Goal: Task Accomplishment & Management: Complete application form

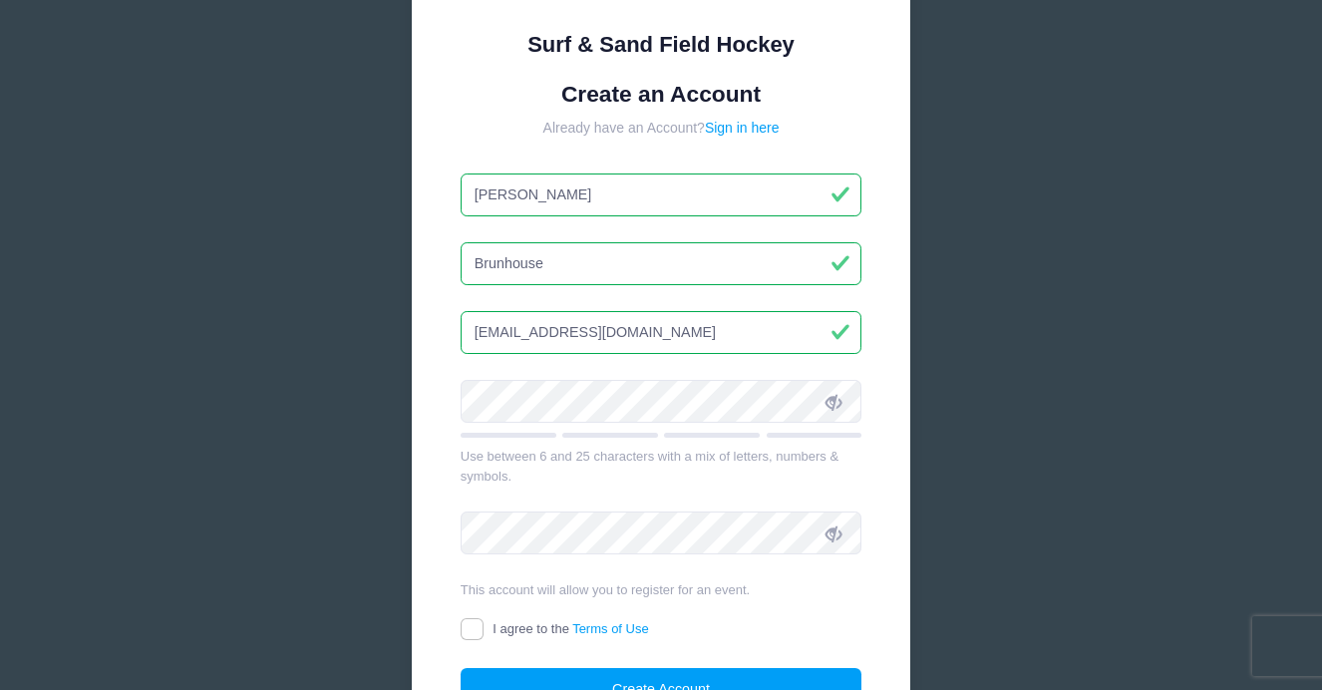
scroll to position [243, 0]
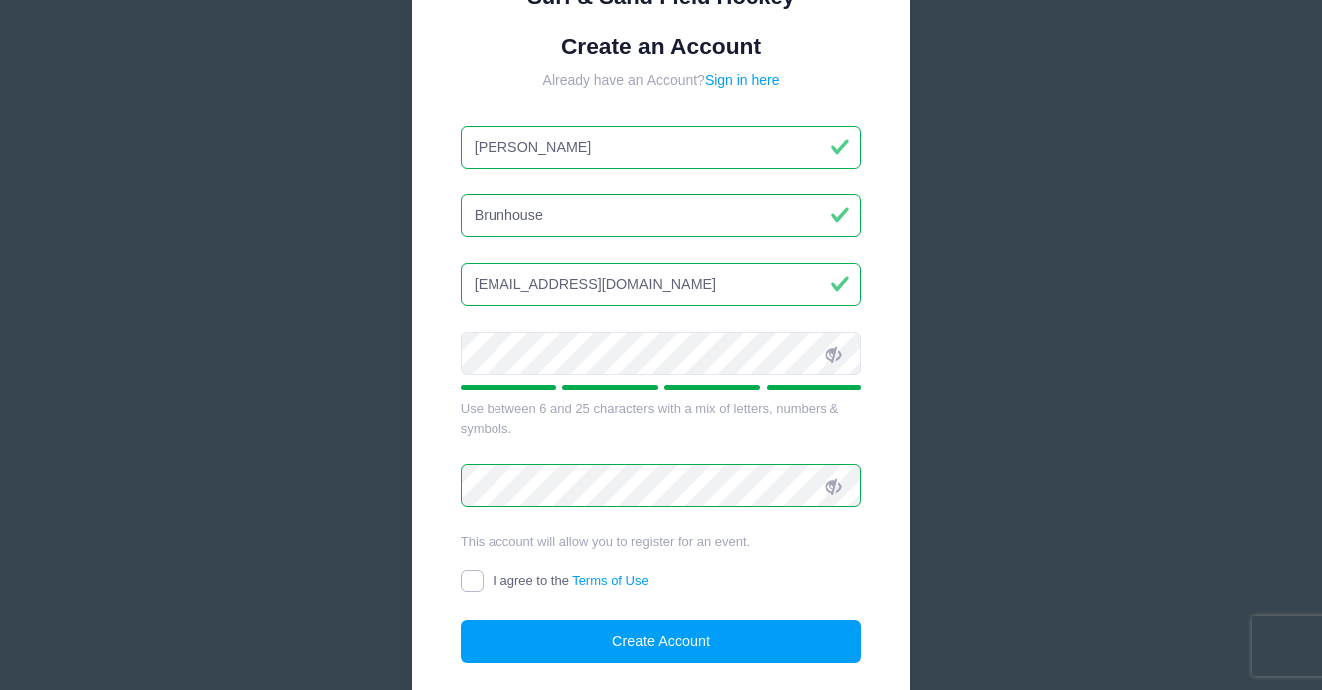
click at [472, 583] on input "I agree to the Terms of Use" at bounding box center [471, 581] width 23 height 23
checkbox input "true"
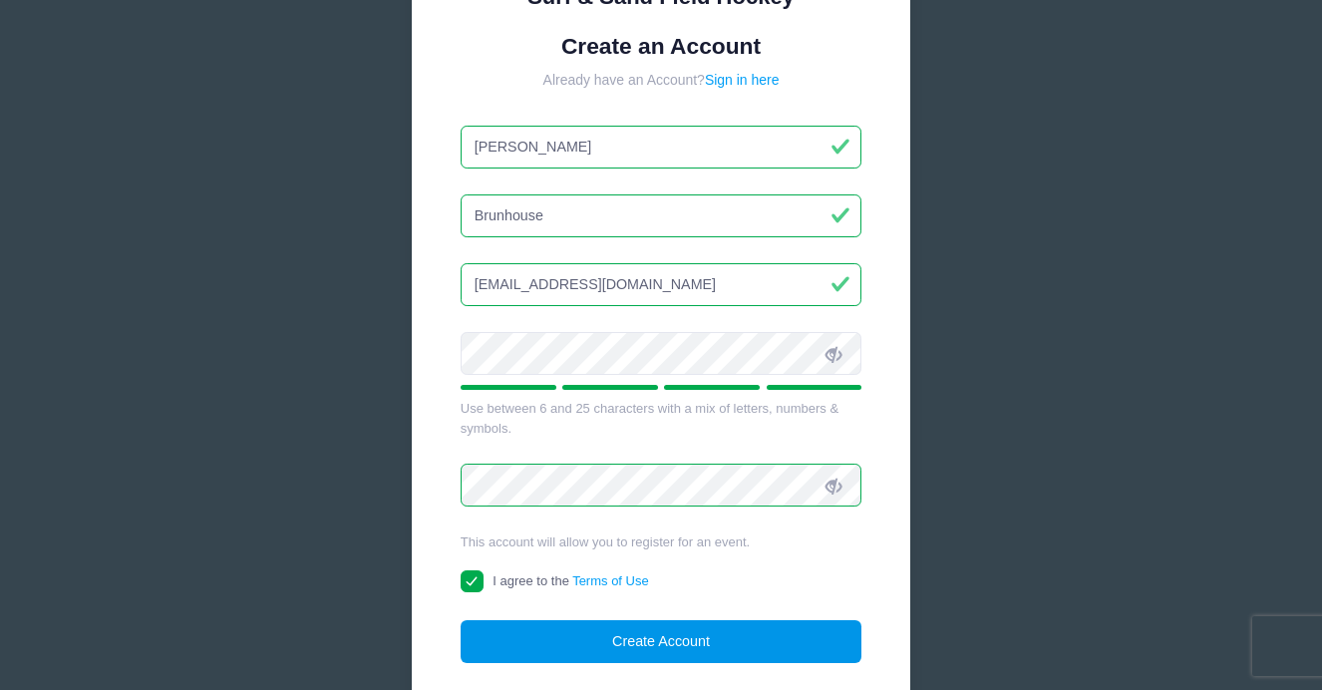
click at [555, 655] on button "Create Account" at bounding box center [661, 641] width 402 height 43
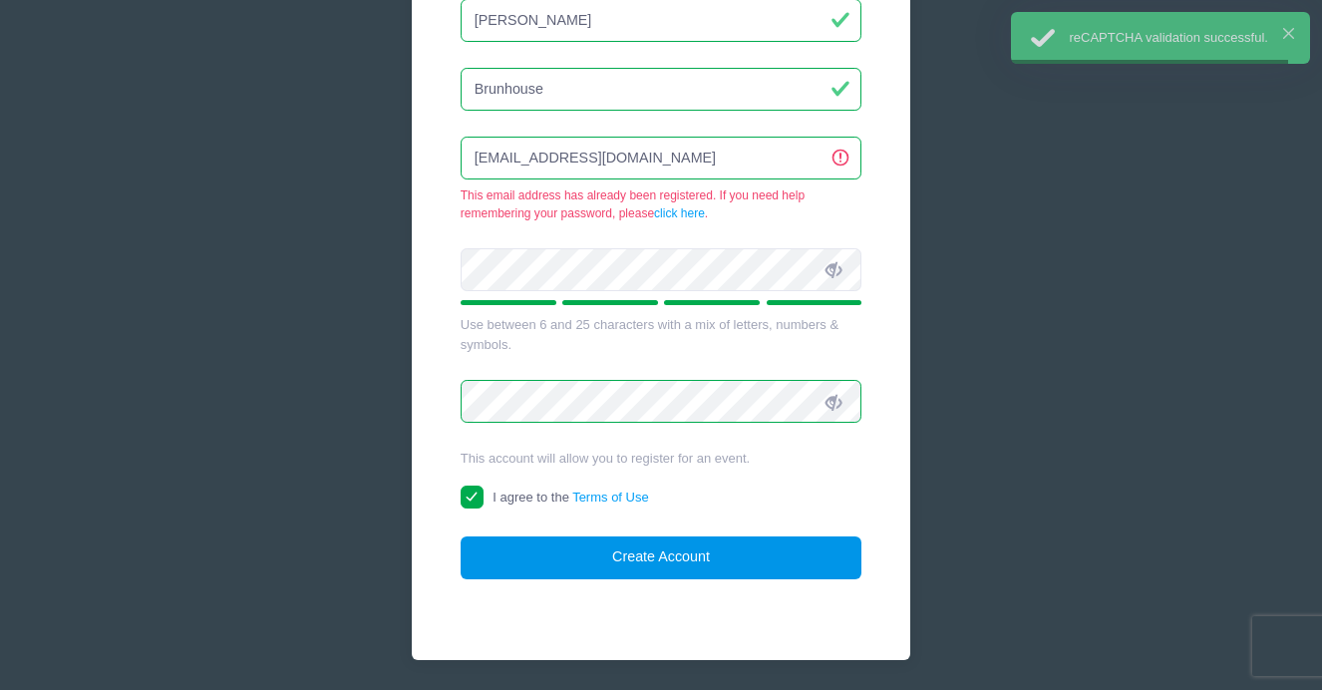
scroll to position [377, 0]
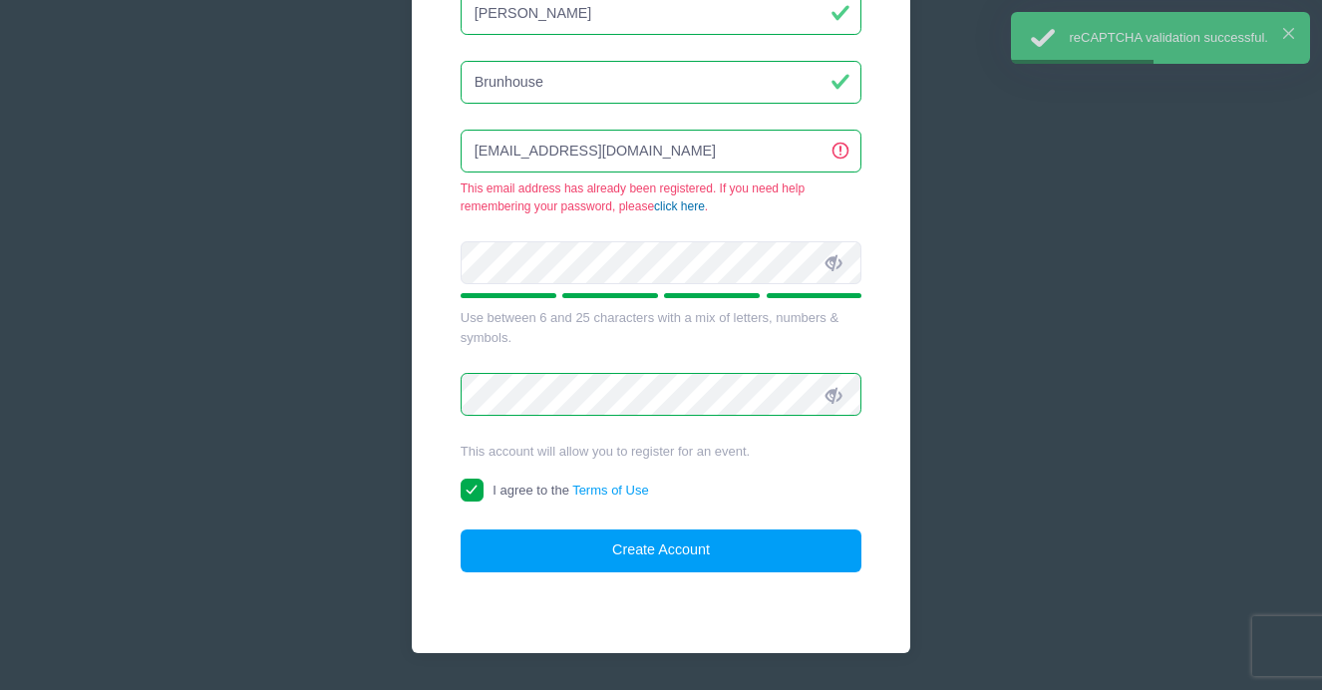
click at [688, 202] on link "click here" at bounding box center [679, 206] width 51 height 14
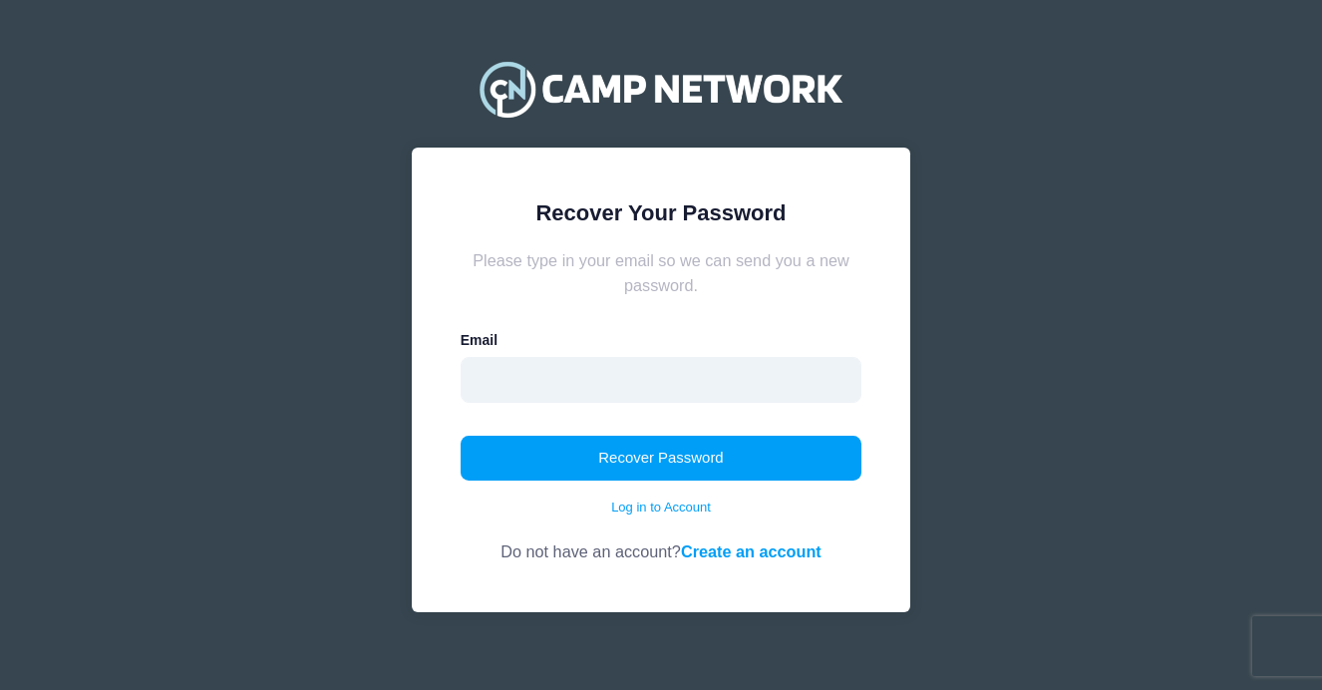
click at [502, 380] on input "email" at bounding box center [661, 380] width 402 height 46
type input "[EMAIL_ADDRESS][DOMAIN_NAME]"
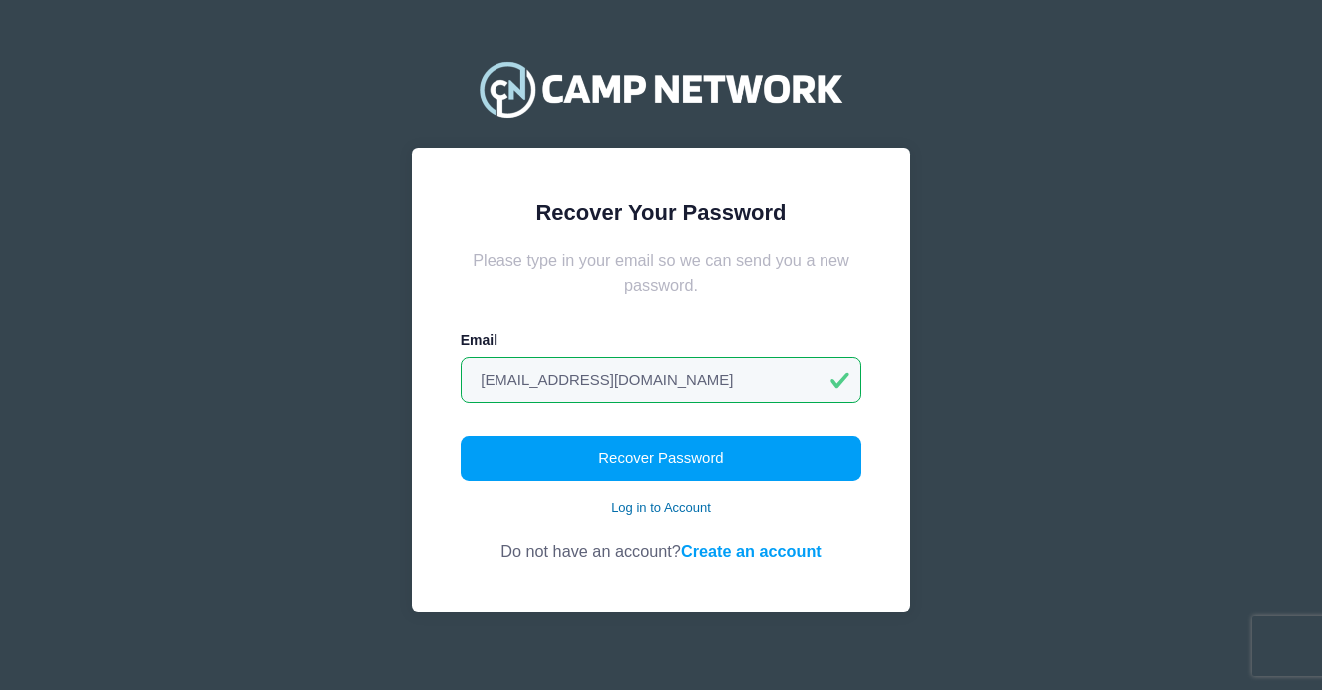
click at [622, 501] on link "Log in to Account" at bounding box center [661, 507] width 100 height 20
